Goal: Task Accomplishment & Management: Manage account settings

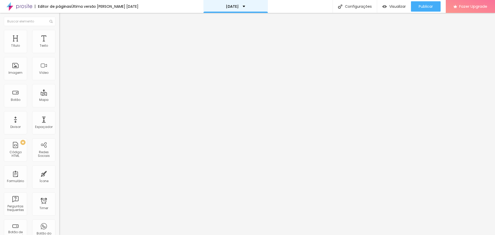
click at [237, 6] on p "[DATE]" at bounding box center [232, 7] width 13 height 4
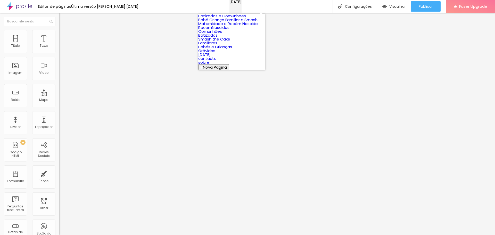
click at [237, 4] on p "[DATE]" at bounding box center [236, 2] width 12 height 4
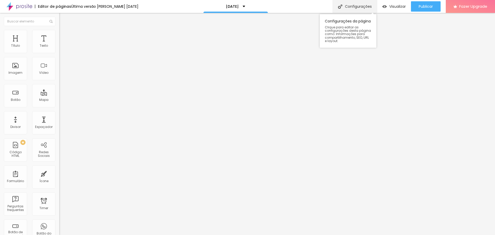
click at [351, 6] on div "Configurações" at bounding box center [355, 6] width 44 height 13
type input "/natal-2025"
type input "[DATE]"
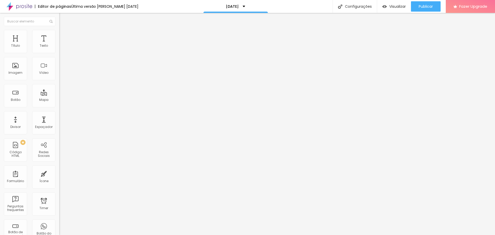
click at [59, 44] on span "Trocar imagem" at bounding box center [73, 42] width 28 height 4
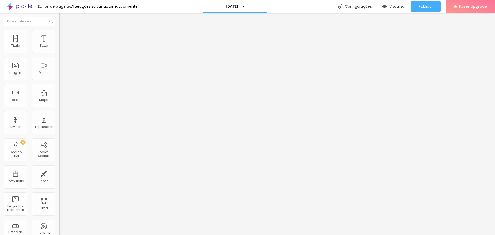
click at [59, 44] on span "Trocar imagem" at bounding box center [73, 42] width 28 height 4
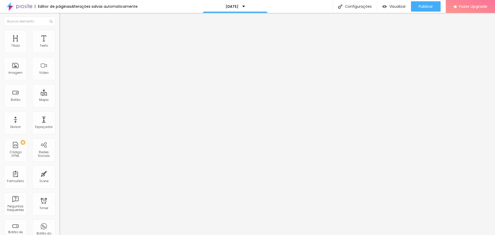
click at [59, 44] on span "Trocar imagem" at bounding box center [73, 42] width 28 height 4
click at [421, 8] on span "Publicar" at bounding box center [426, 6] width 14 height 4
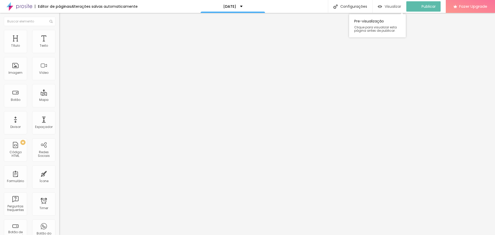
click at [393, 6] on span "Visualizar" at bounding box center [393, 6] width 17 height 4
click at [59, 49] on span "Titulo 2" at bounding box center [67, 45] width 17 height 6
click at [59, 53] on span "Titulo 3" at bounding box center [66, 50] width 14 height 6
click at [59, 63] on span "Titulo 6" at bounding box center [64, 62] width 10 height 4
click at [59, 44] on span "Titulo 1" at bounding box center [67, 40] width 17 height 7
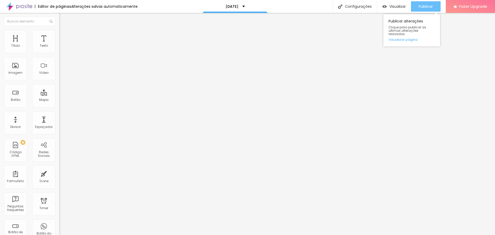
click at [424, 2] on div "Publicar" at bounding box center [426, 6] width 14 height 10
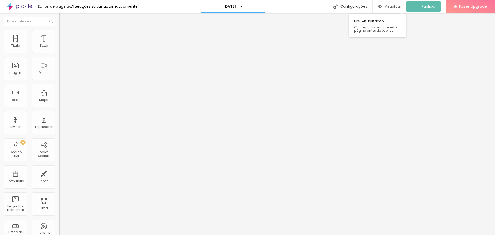
click at [399, 6] on span "Visualizar" at bounding box center [393, 6] width 17 height 4
type input "44"
type input "78"
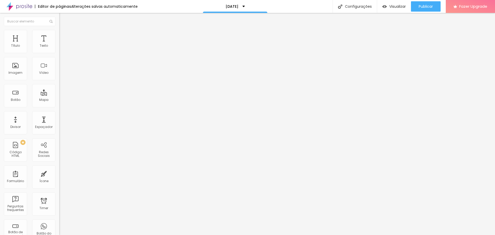
drag, startPoint x: 22, startPoint y: 108, endPoint x: 36, endPoint y: 108, distance: 13.7
click at [59, 122] on input "range" at bounding box center [75, 124] width 33 height 4
click at [420, 6] on span "Publicar" at bounding box center [426, 6] width 14 height 4
click at [397, 6] on span "Visualizar" at bounding box center [393, 6] width 17 height 4
click at [397, 4] on span "Visualizar" at bounding box center [398, 6] width 17 height 4
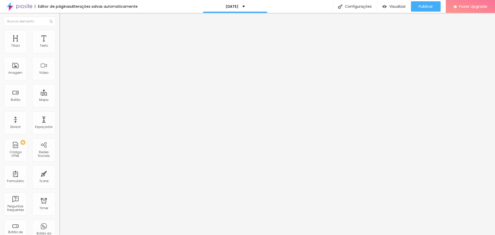
type input "76"
type input "73"
type input "70"
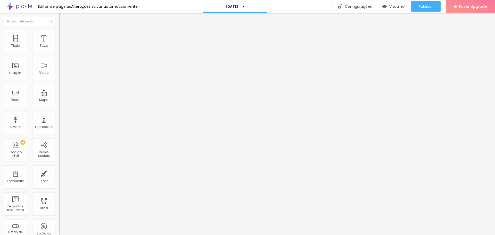
type input "70"
type input "67"
type input "63"
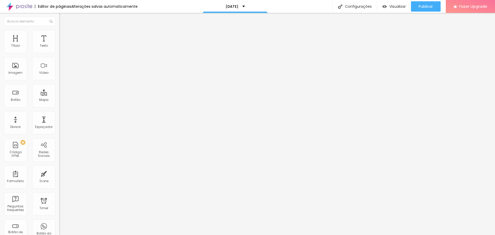
type input "61"
type input "60"
type input "59"
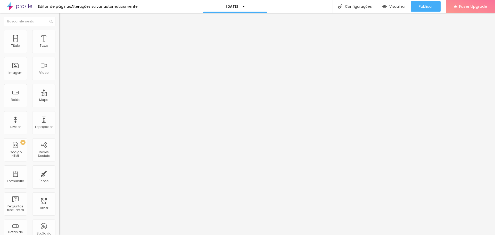
type input "59"
type input "51"
type input "46"
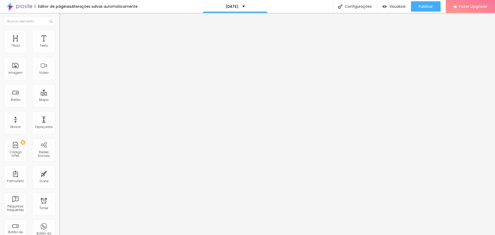
type input "43"
type input "47"
type input "52"
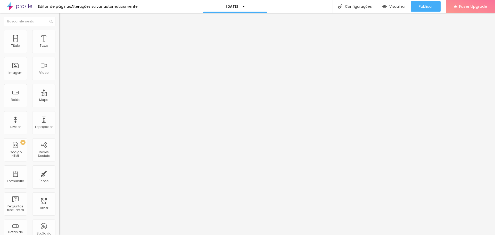
type input "52"
type input "54"
type input "57"
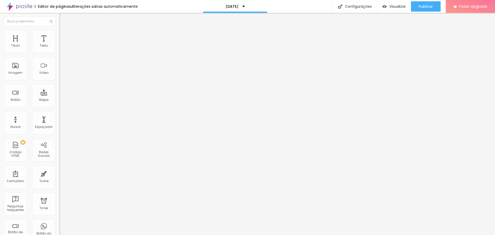
type input "59"
type input "60"
type input "59"
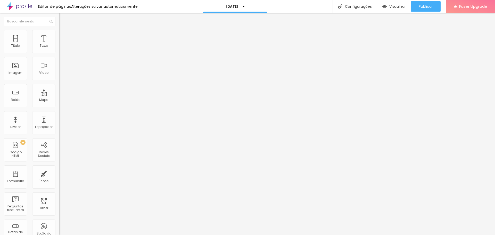
type input "59"
type input "58"
type input "57"
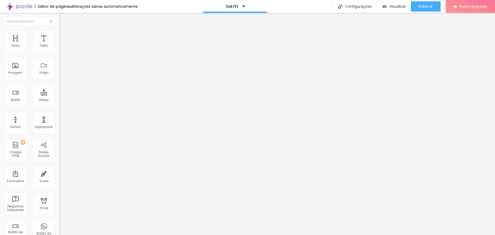
type input "56"
type input "55"
drag, startPoint x: 35, startPoint y: 109, endPoint x: 27, endPoint y: 109, distance: 7.7
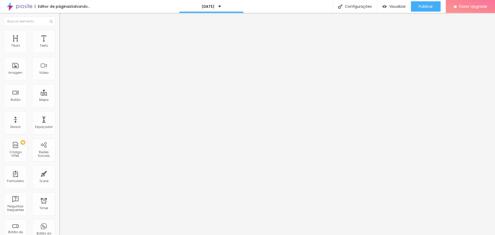
type input "55"
click at [59, 122] on input "range" at bounding box center [75, 124] width 33 height 4
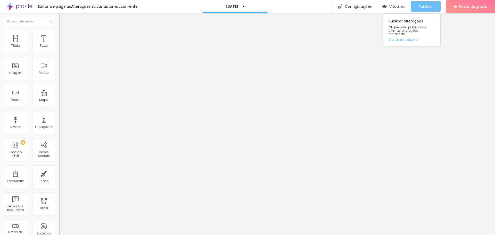
click at [426, 6] on span "Publicar" at bounding box center [426, 6] width 14 height 4
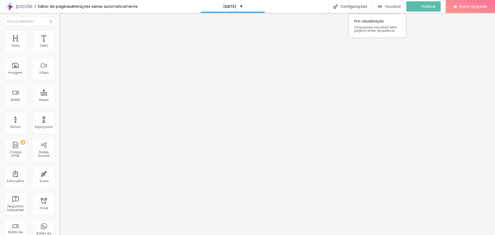
click at [394, 8] on span "Visualizar" at bounding box center [393, 6] width 17 height 4
type input "61"
click at [59, 122] on input "range" at bounding box center [75, 124] width 33 height 4
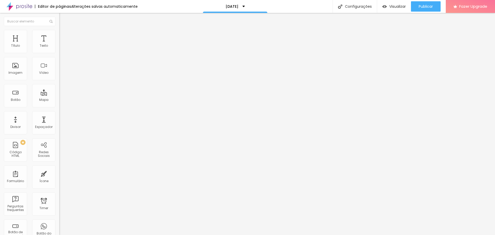
type input "56"
type input "55"
type input "54"
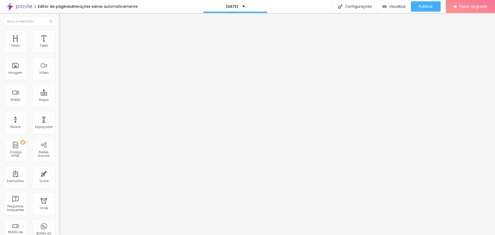
type input "54"
type input "49"
type input "47"
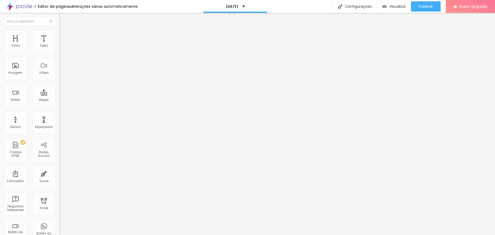
type input "45"
type input "44"
type input "43"
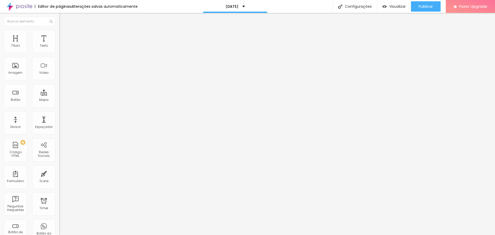
type input "43"
type input "42"
type input "41"
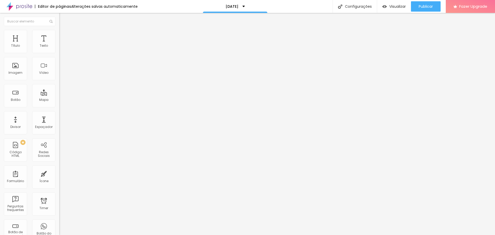
type input "40"
type input "39"
type input "38"
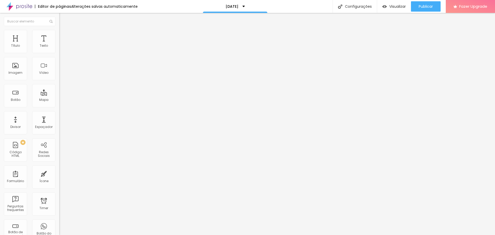
type input "38"
type input "37"
type input "36"
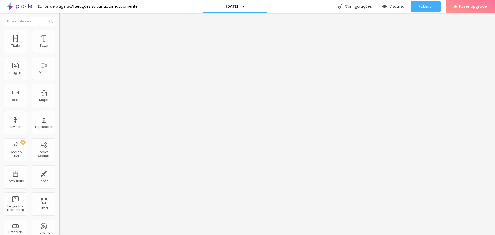
type input "35"
type input "34"
type input "33"
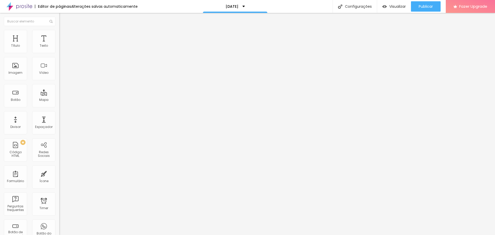
type input "33"
type input "34"
type input "35"
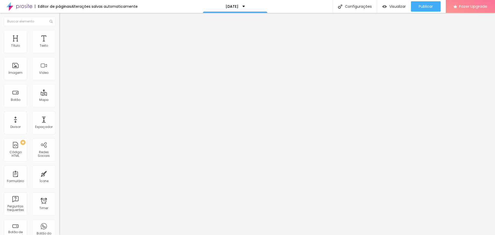
type input "36"
type input "37"
type input "38"
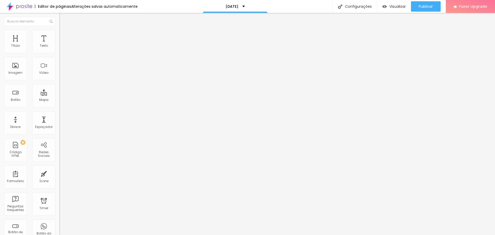
type input "38"
type input "39"
type input "40"
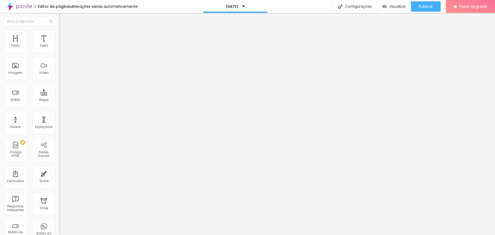
type input "41"
type input "40"
drag, startPoint x: 27, startPoint y: 109, endPoint x: 22, endPoint y: 109, distance: 5.7
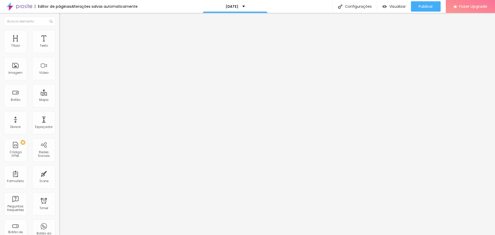
type input "40"
click at [59, 122] on input "range" at bounding box center [75, 124] width 33 height 4
click at [418, 5] on button "Publicar" at bounding box center [426, 6] width 30 height 10
click at [395, 5] on span "Visualizar" at bounding box center [393, 6] width 17 height 4
click at [423, 7] on span "Publicar" at bounding box center [426, 6] width 14 height 4
